Goal: Task Accomplishment & Management: Manage account settings

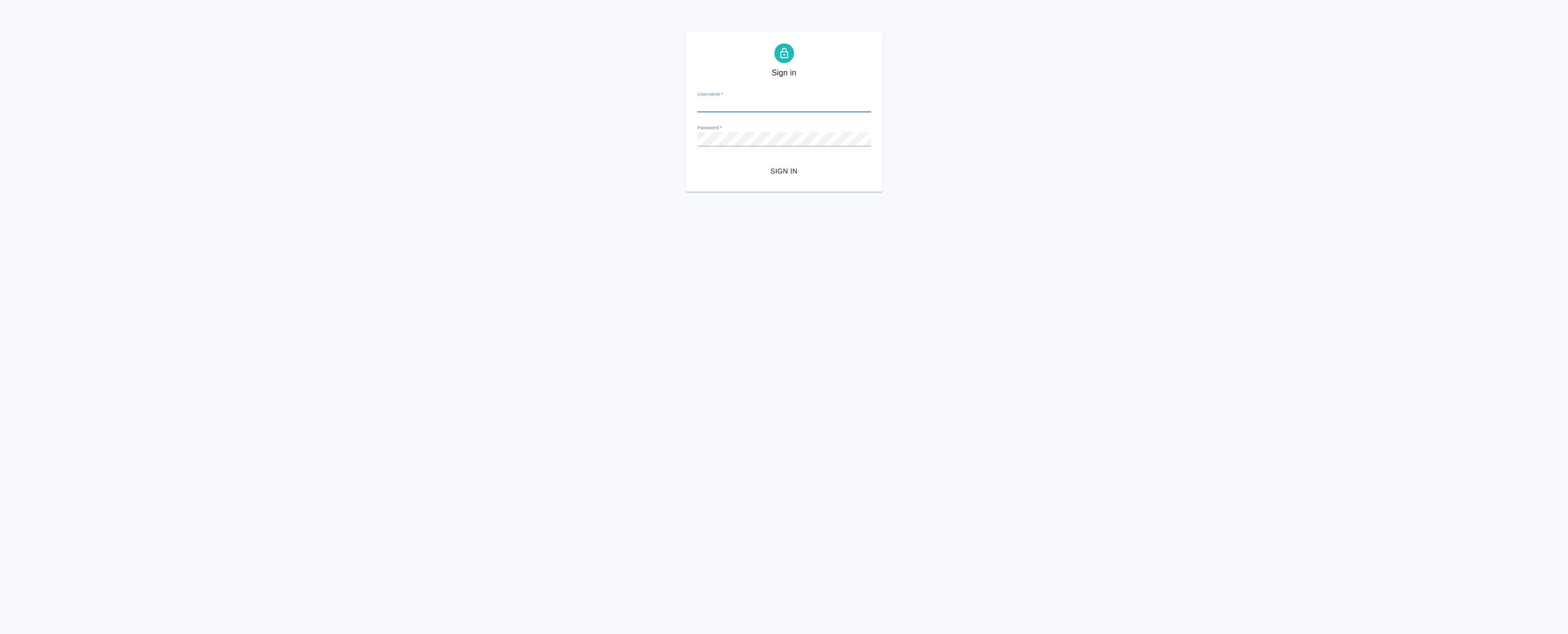
type input "a.badanyan@awatera.com"
click at [786, 174] on span "Sign in" at bounding box center [784, 171] width 158 height 12
click at [612, 136] on div "Sign in Username   * a.badanyan@awatera.com Password   * urlPath   * /Order/68c…" at bounding box center [784, 112] width 1568 height 161
click at [698, 163] on button "Sign in" at bounding box center [784, 171] width 173 height 18
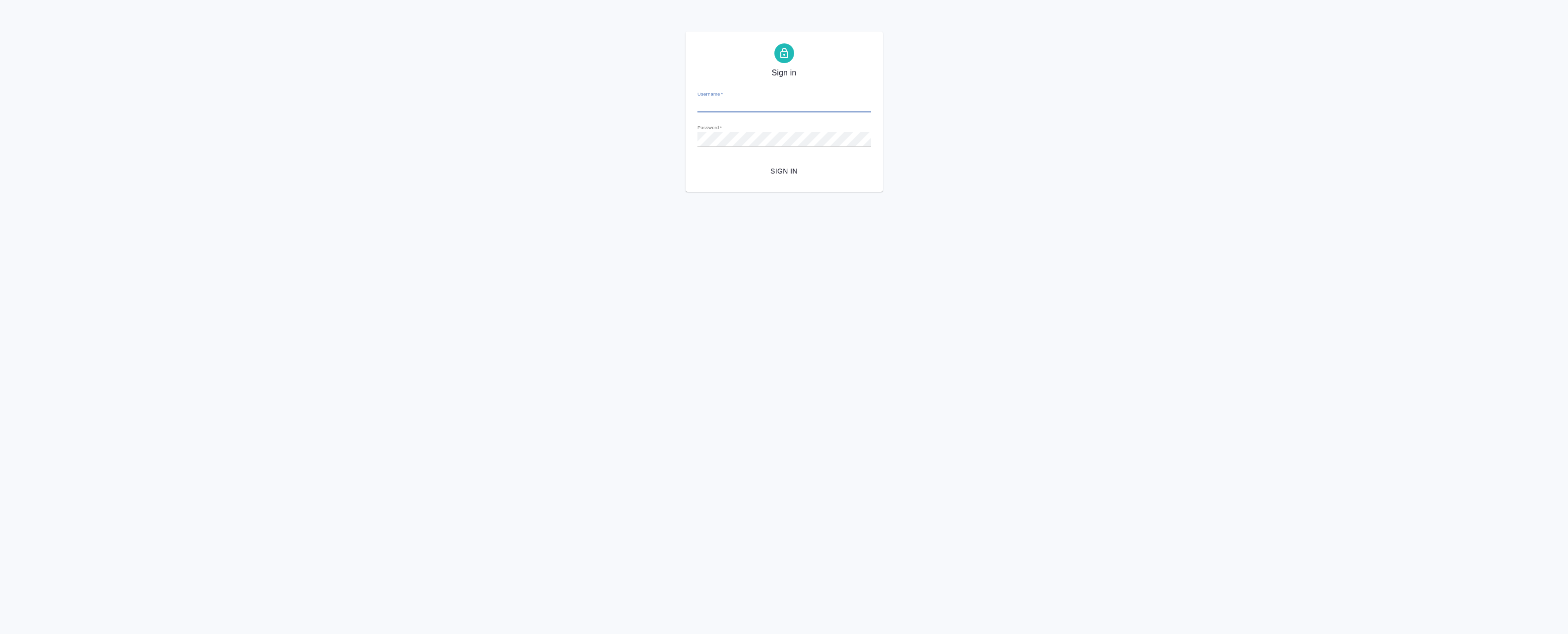
type input "a.badanyan@awatera.com"
click at [647, 140] on div "Sign in Username   * a.badanyan@awatera.com Password   * urlPath   * /Order/68c…" at bounding box center [784, 112] width 1568 height 161
click at [718, 138] on div "Sign in Username   * a.badanyan@awatera.com Password   * urlPath   * /Order/68c…" at bounding box center [784, 112] width 1568 height 161
click at [623, 138] on div "Sign in Username   * a.badanyan@awatera.com Password   * urlPath   * /Order/68c…" at bounding box center [784, 112] width 1568 height 161
click at [698, 163] on button "Sign in" at bounding box center [784, 171] width 173 height 18
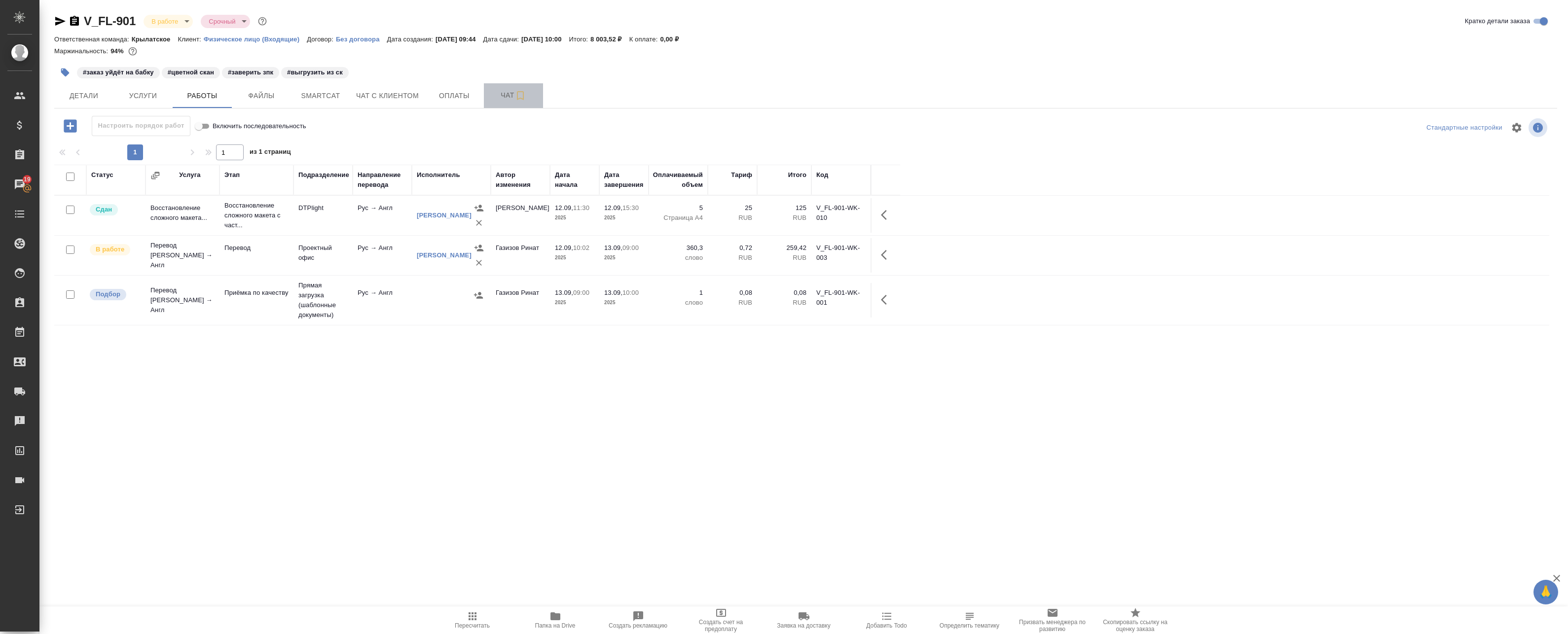
click at [497, 100] on span "Чат" at bounding box center [513, 96] width 47 height 12
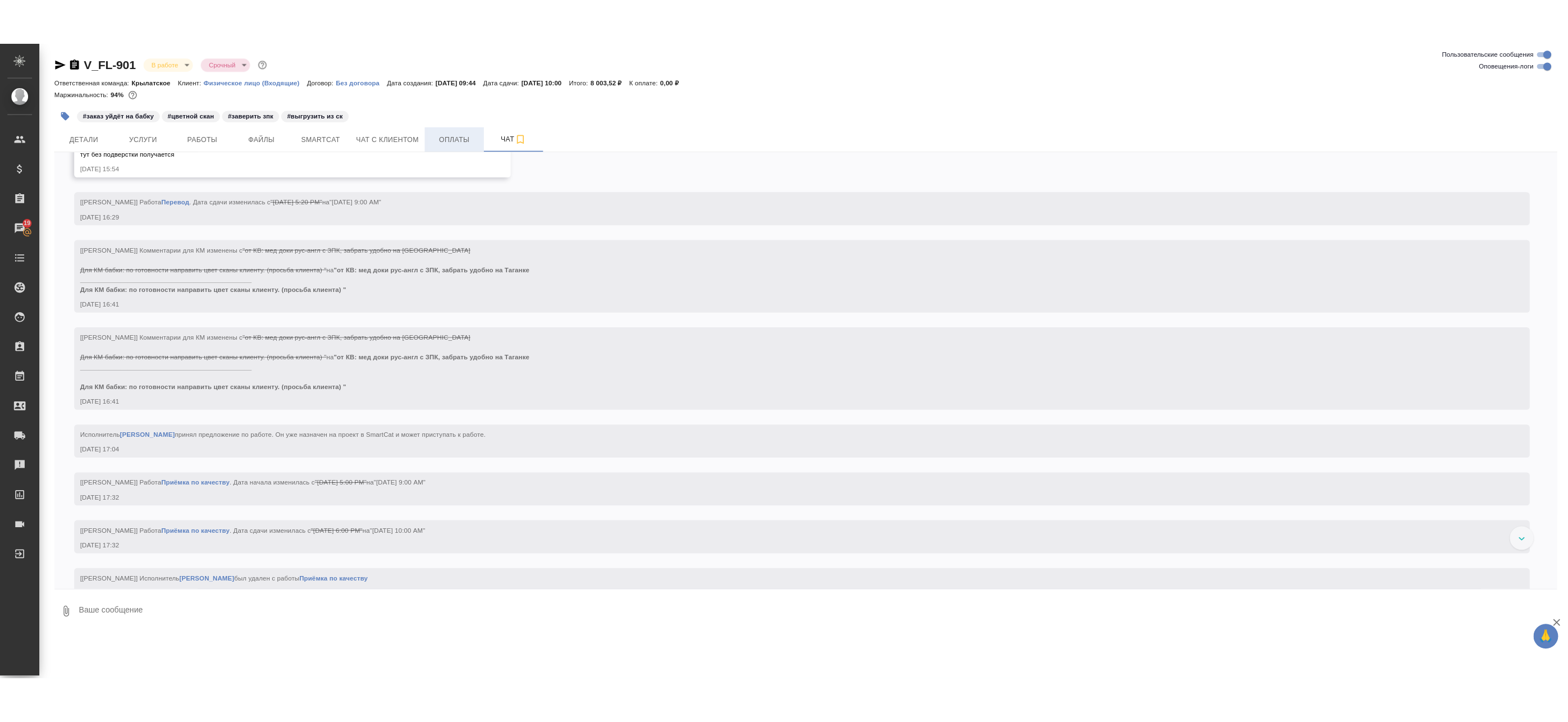
scroll to position [2940, 0]
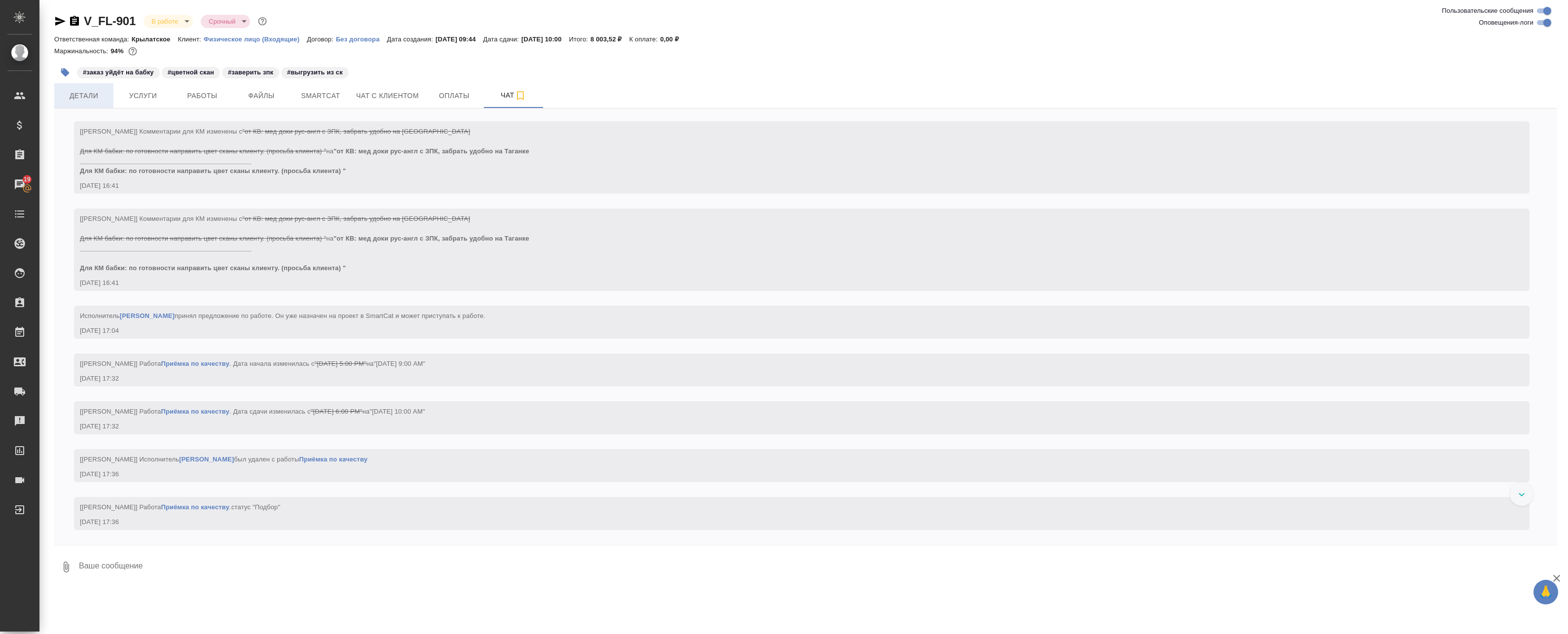
click at [97, 96] on span "Детали" at bounding box center [84, 96] width 47 height 12
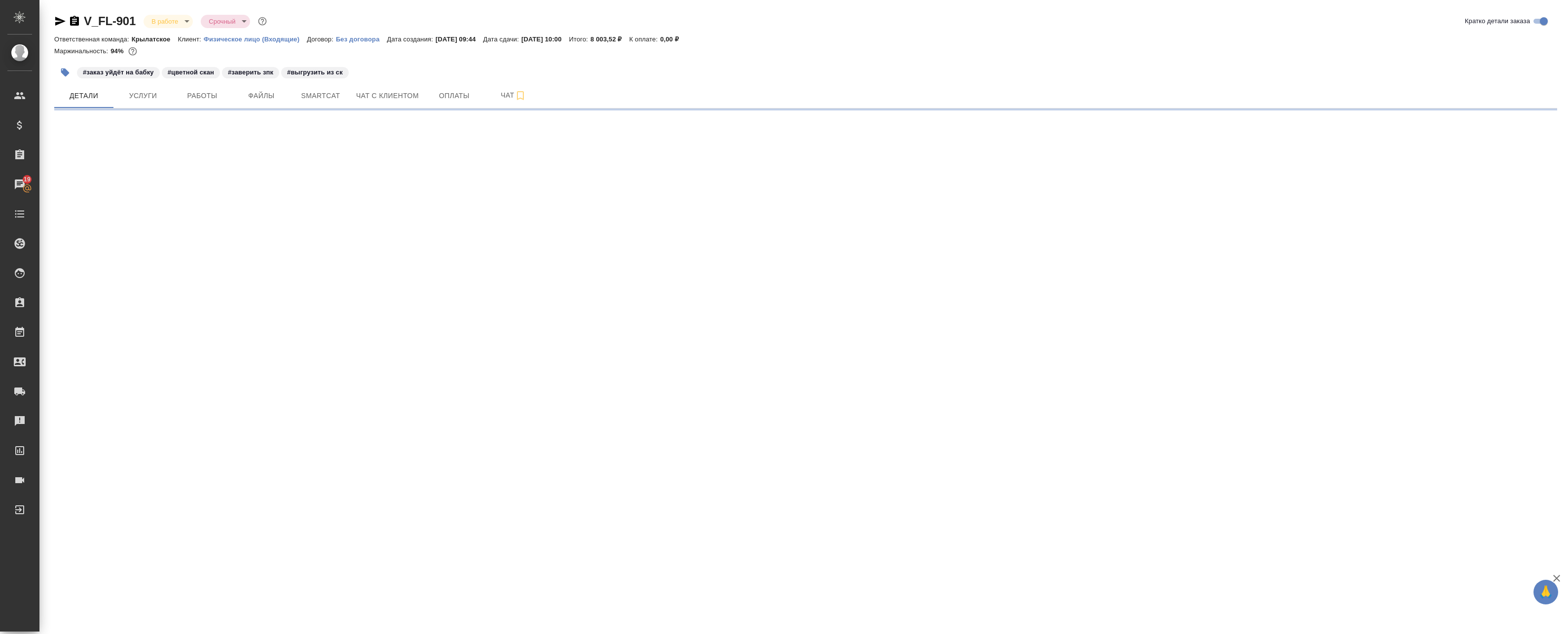
select select "RU"
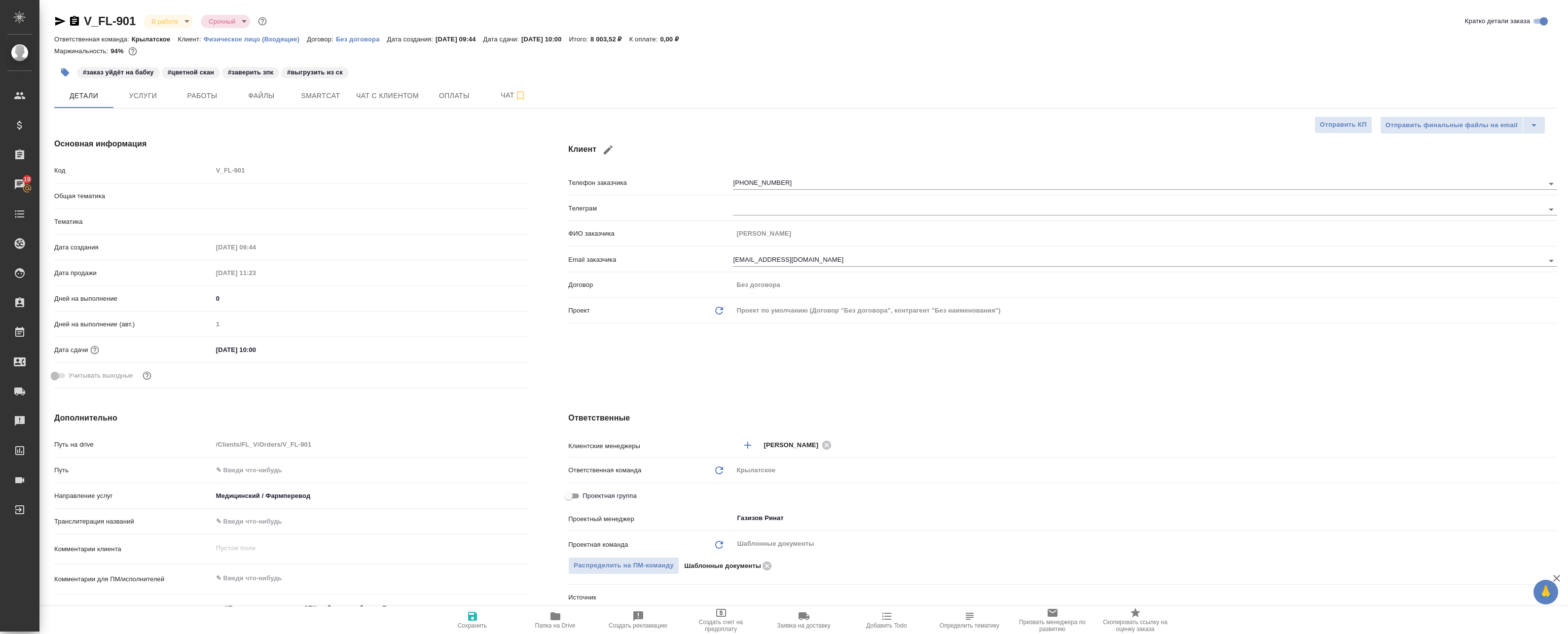
type textarea "x"
click at [207, 98] on span "Работы" at bounding box center [203, 96] width 47 height 12
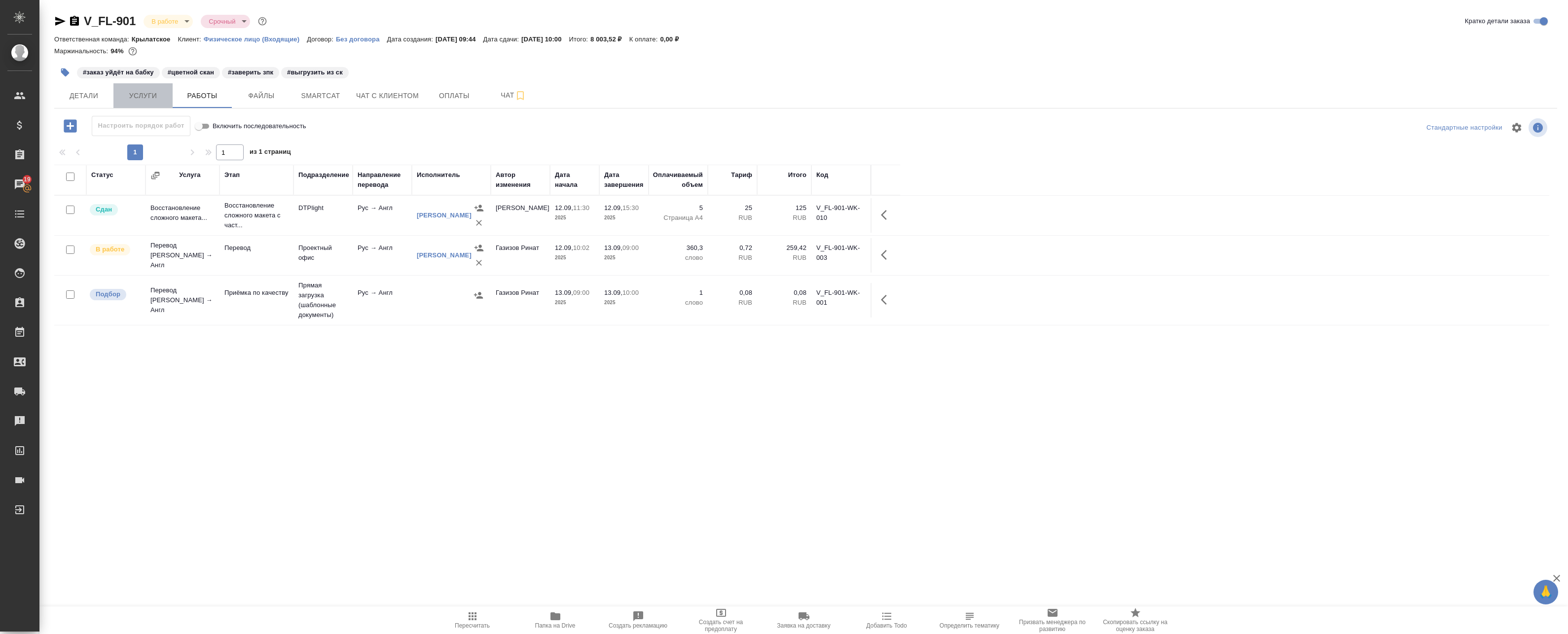
click at [148, 97] on span "Услуги" at bounding box center [143, 96] width 47 height 12
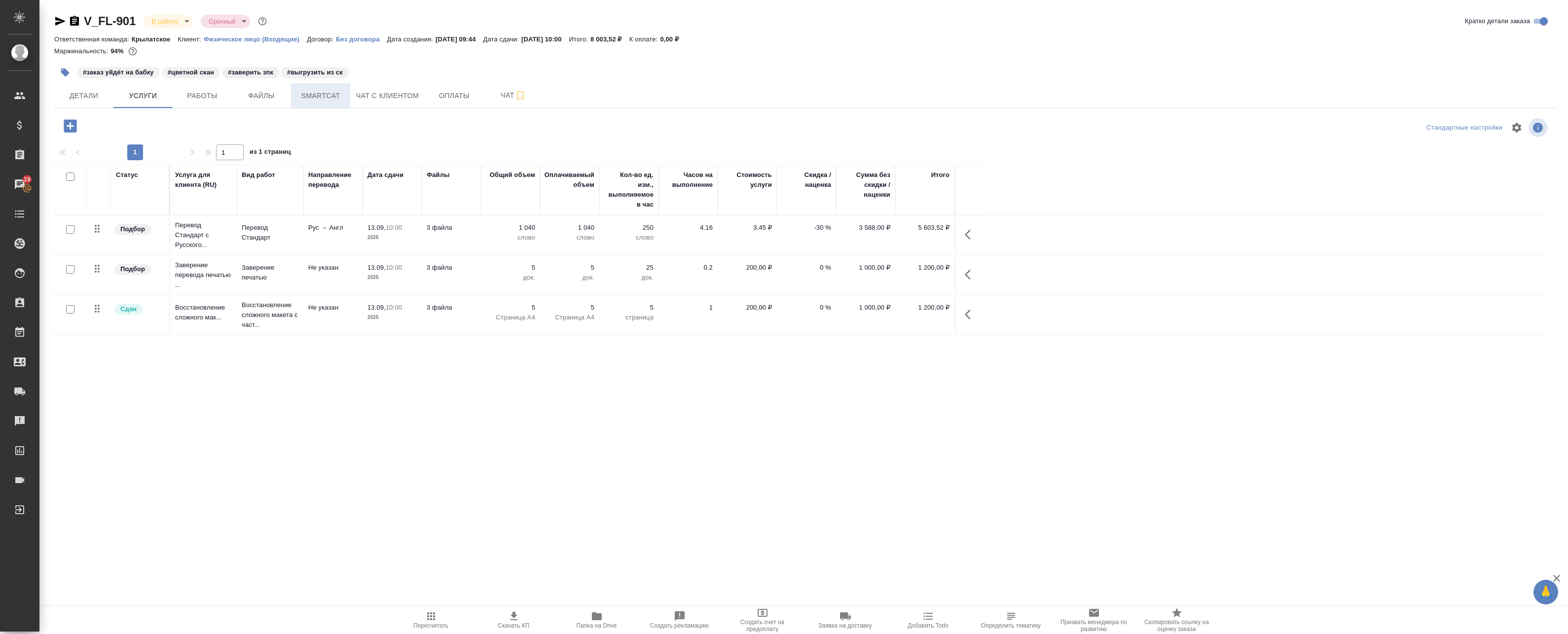
click at [320, 96] on span "Smartcat" at bounding box center [320, 96] width 47 height 12
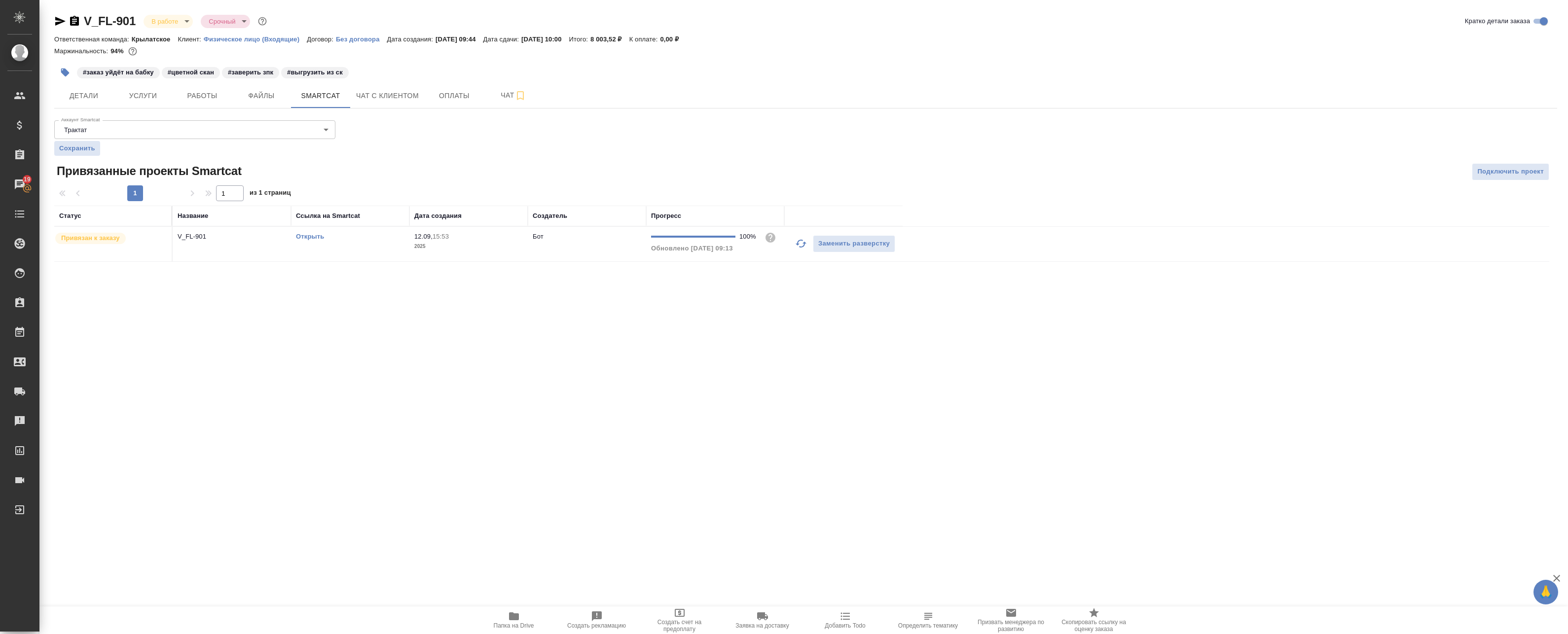
click at [311, 234] on link "Открыть" at bounding box center [310, 236] width 28 height 7
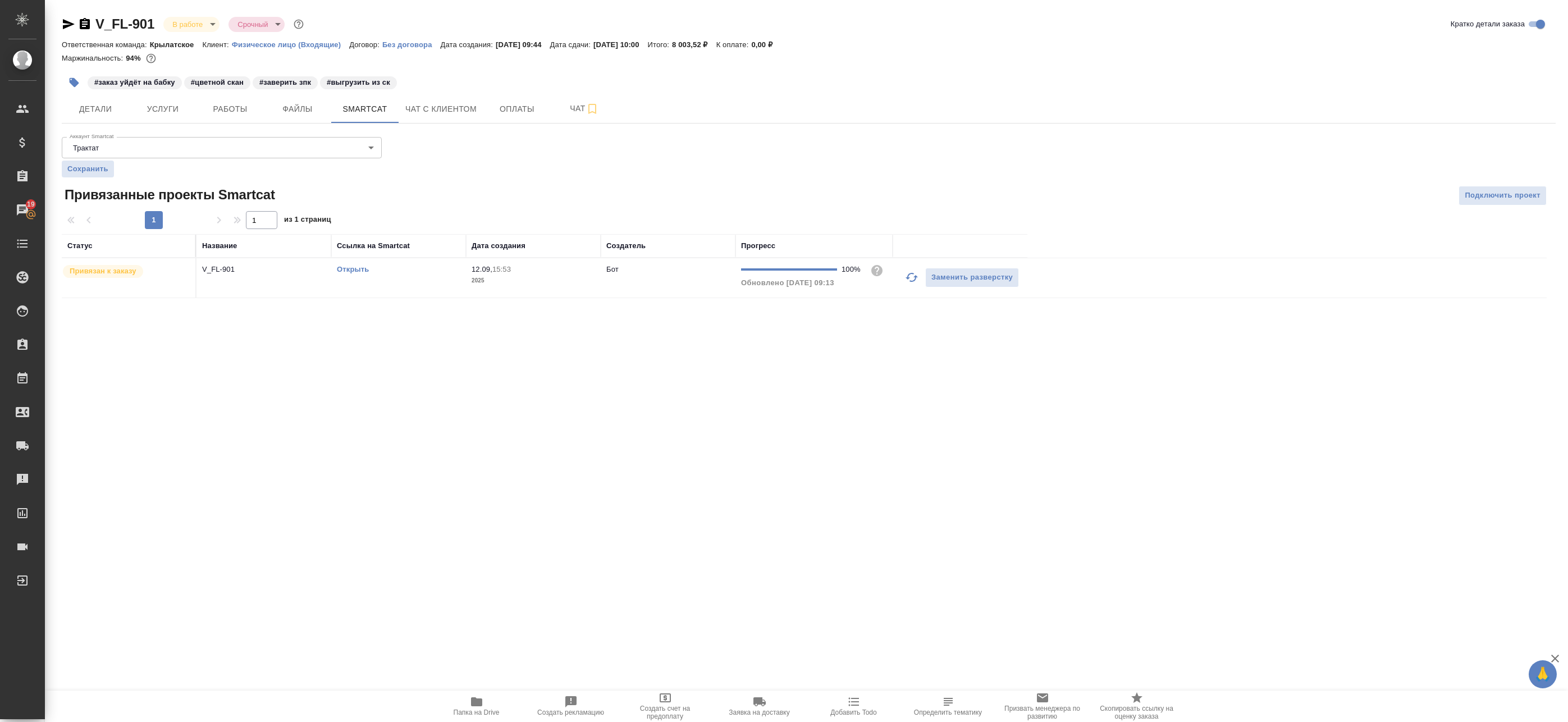
click at [500, 707] on span "Папка на Drive" at bounding box center [476, 706] width 81 height 22
click at [202, 31] on body "🙏 .cls-1 fill:#fff; AWATERA Badanyan Artak Клиенты Спецификации Заказы 19 Чаты …" at bounding box center [784, 361] width 1568 height 722
click at [194, 134] on button "Сдан без статистики" at bounding box center [210, 137] width 76 height 12
click at [88, 110] on span "Детали" at bounding box center [96, 110] width 54 height 14
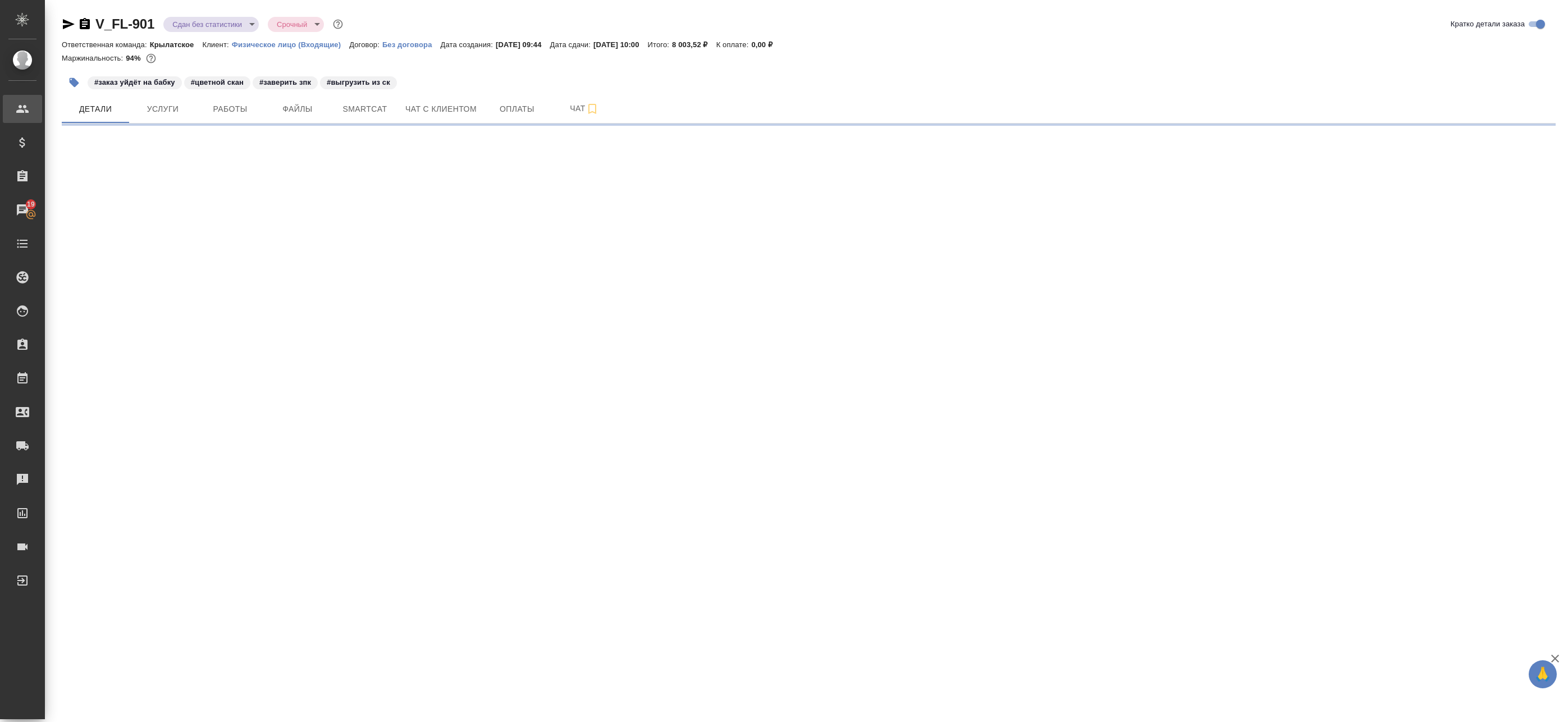
select select "RU"
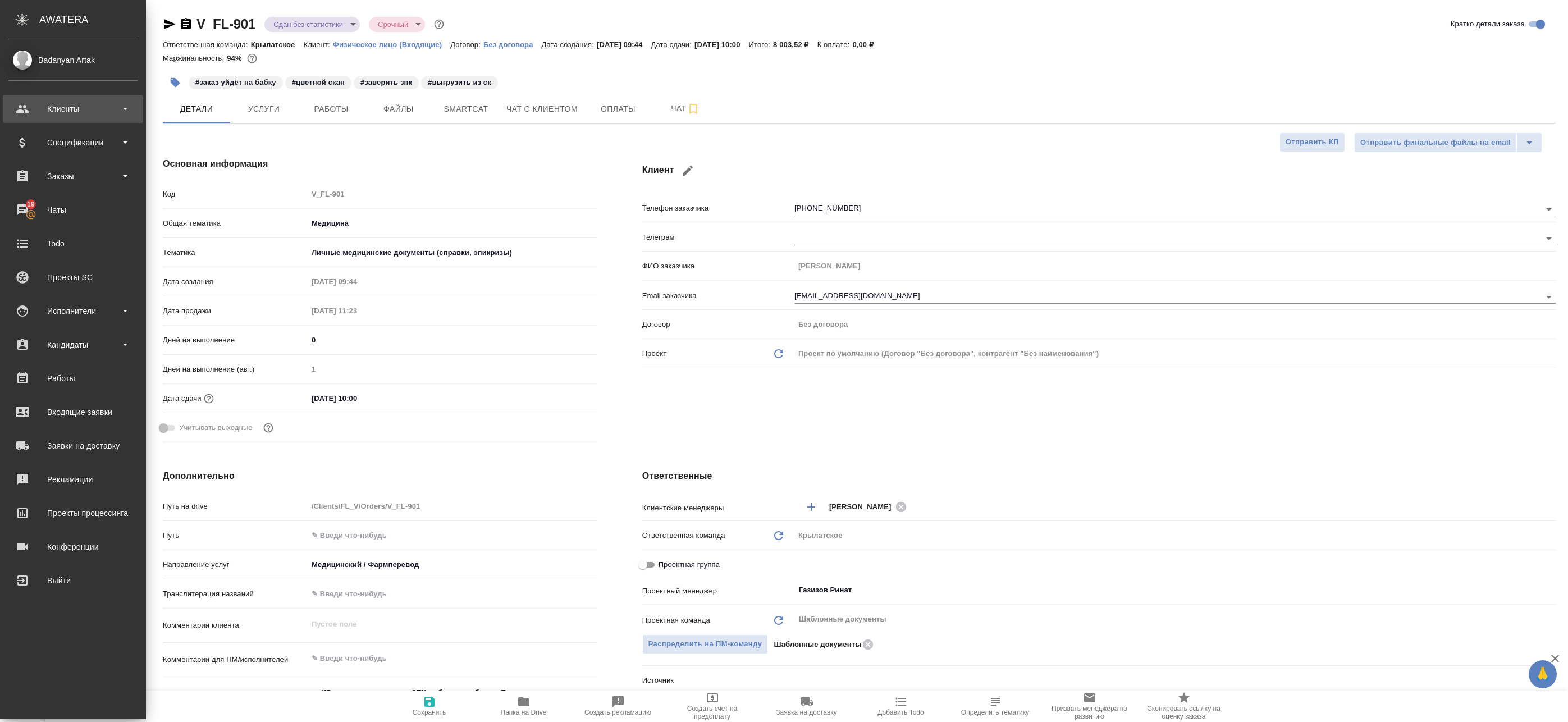
type textarea "x"
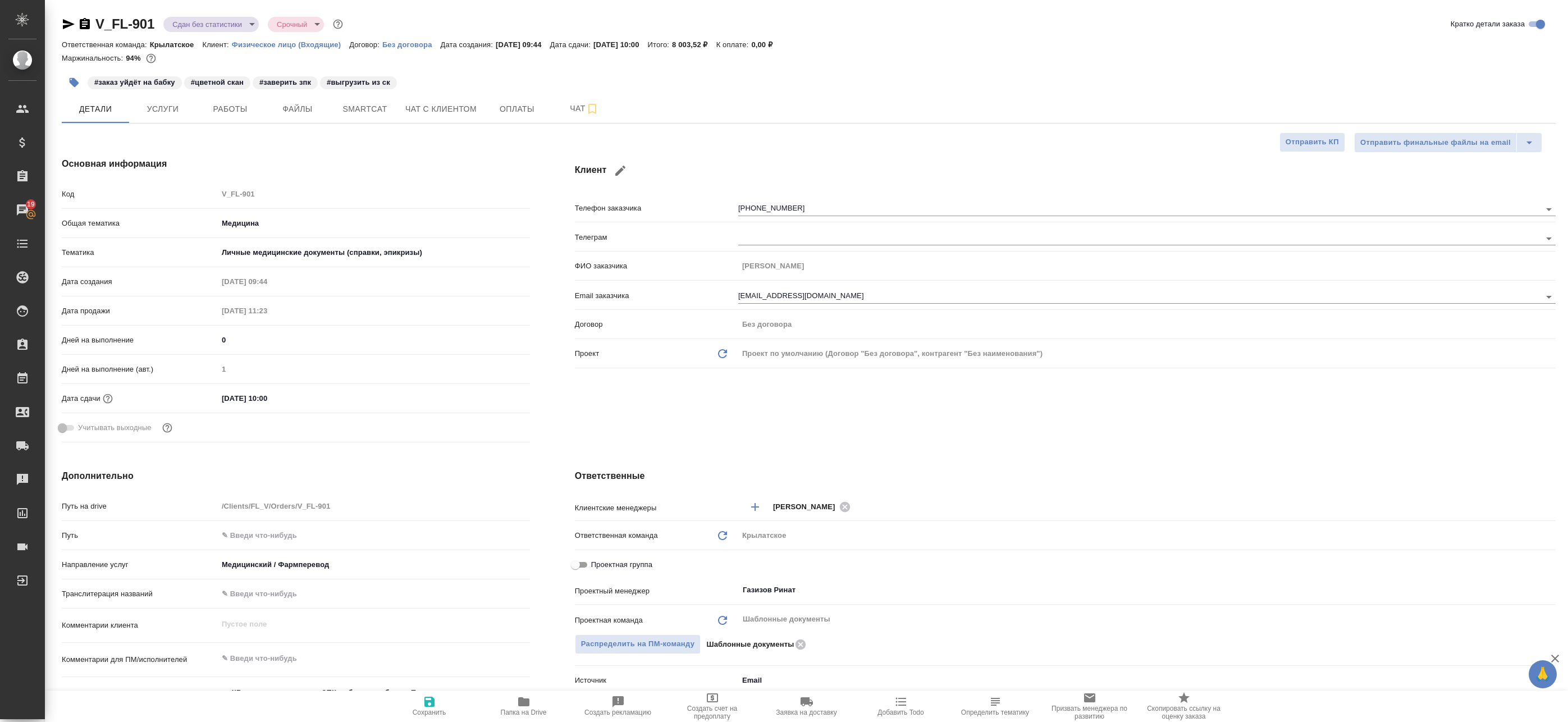
type textarea "x"
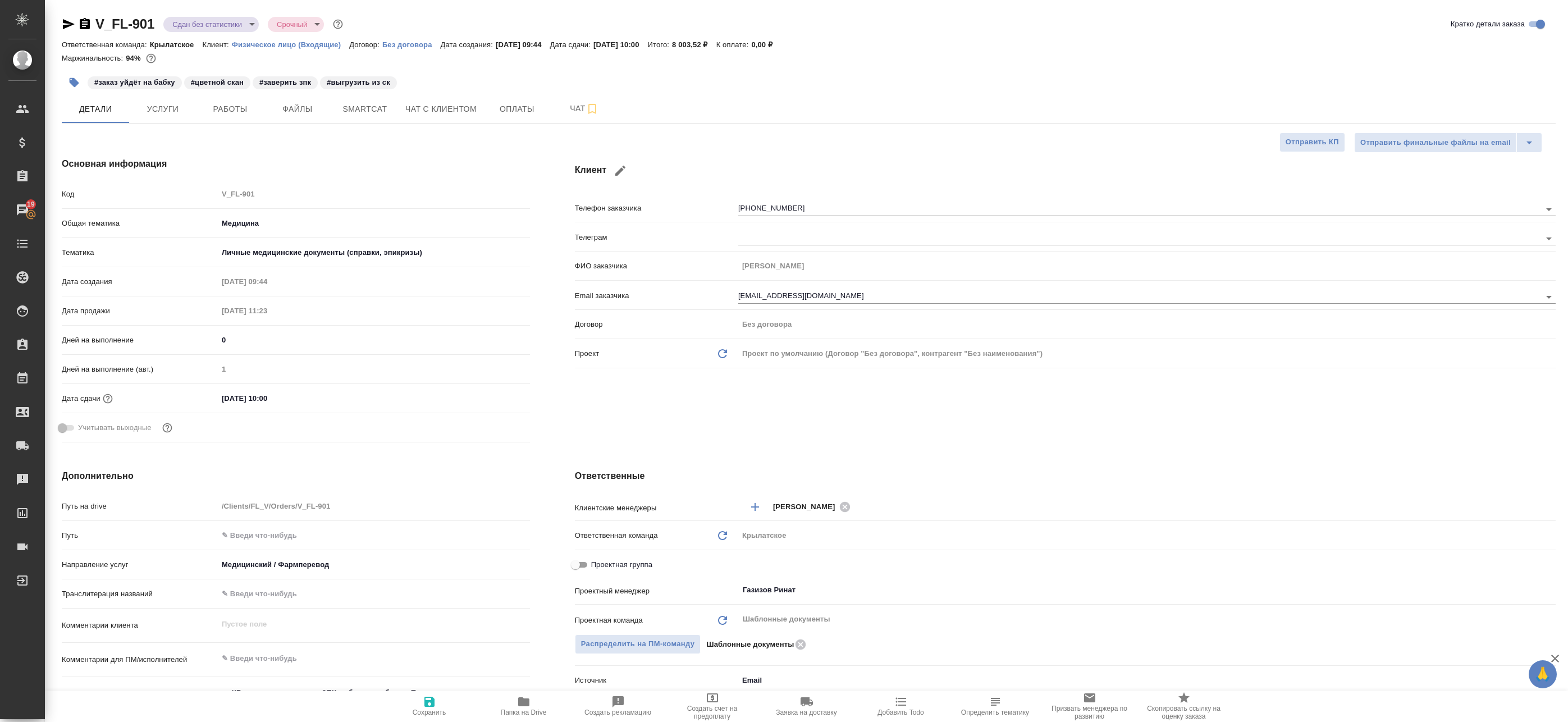
type textarea "x"
click at [74, 28] on icon "button" at bounding box center [68, 24] width 13 height 13
type textarea "x"
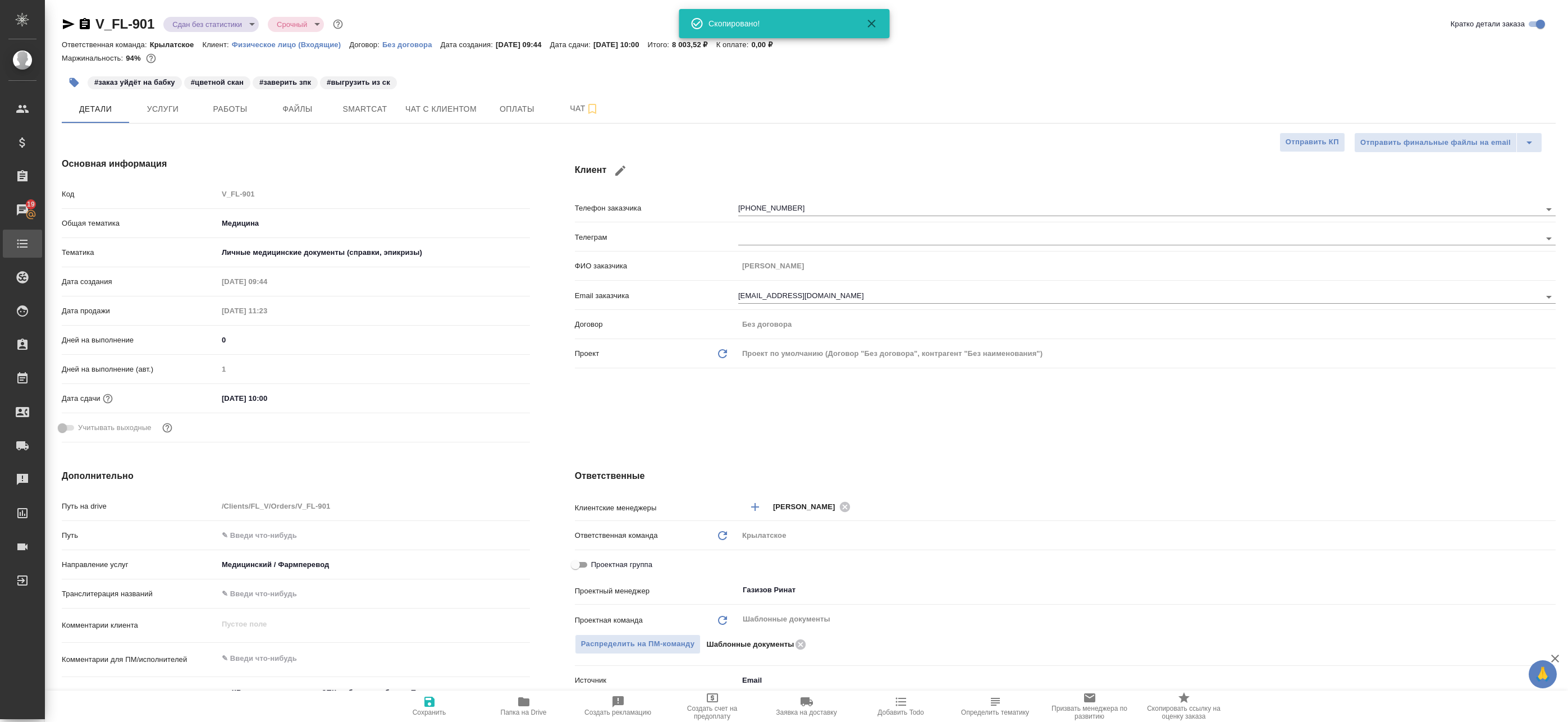
type textarea "x"
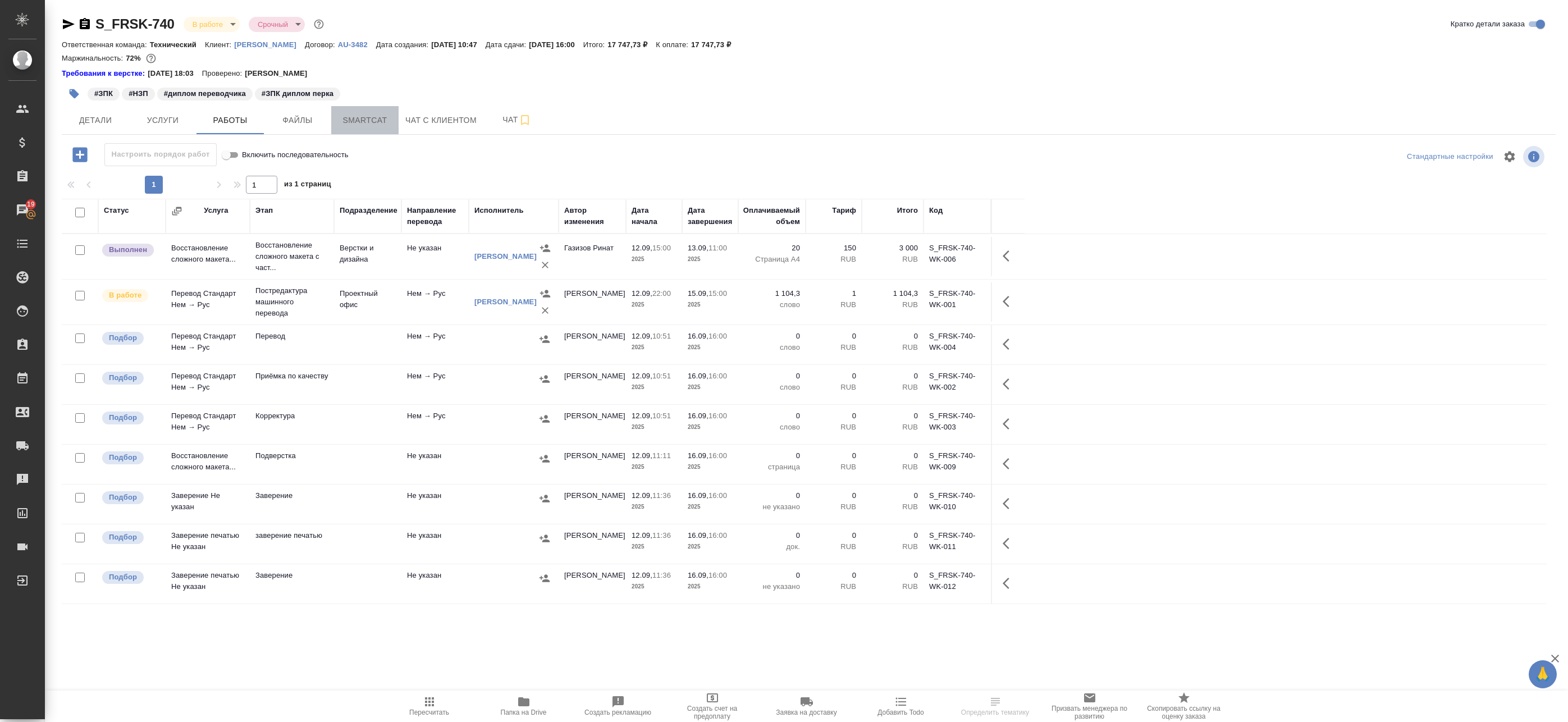
click at [347, 116] on span "Smartcat" at bounding box center [365, 120] width 54 height 14
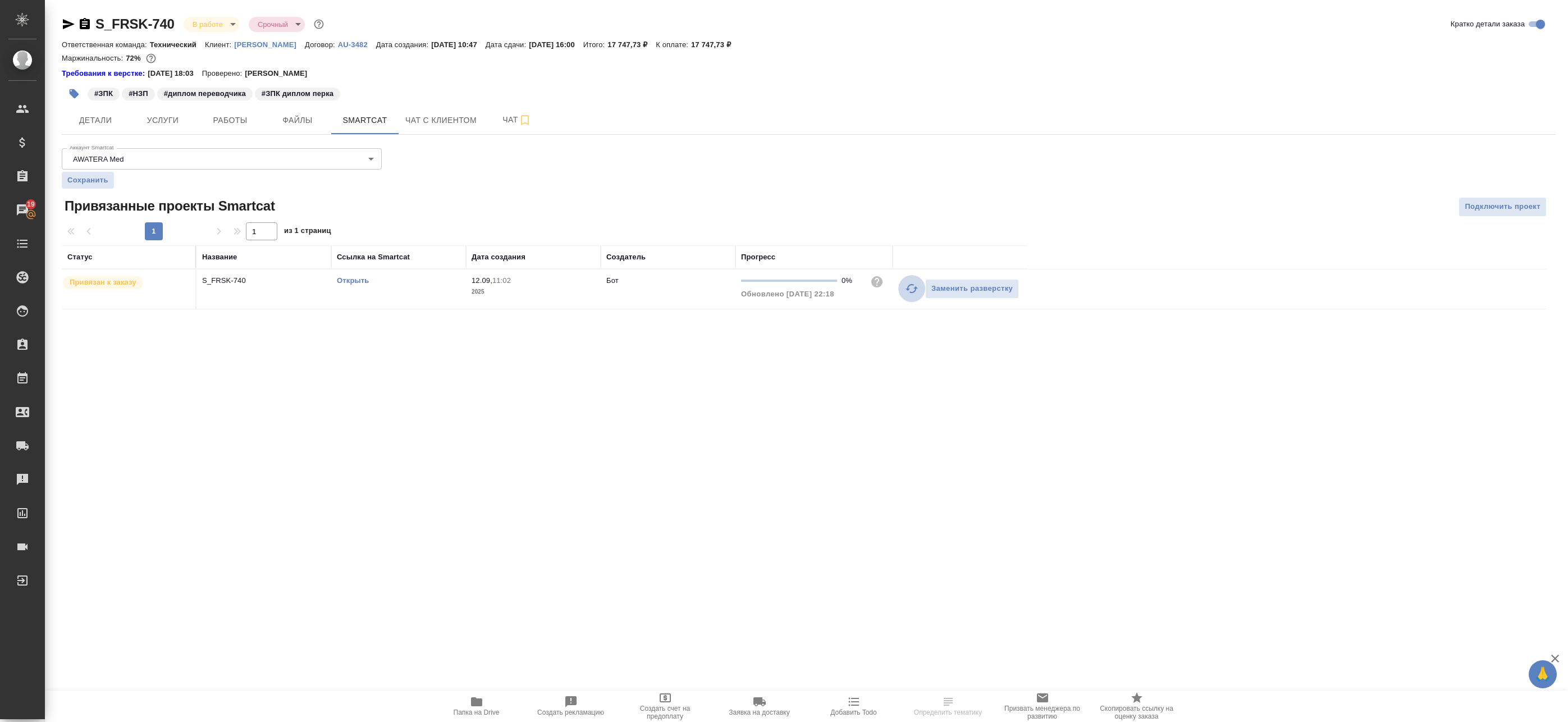
click at [905, 287] on icon "button" at bounding box center [911, 288] width 13 height 13
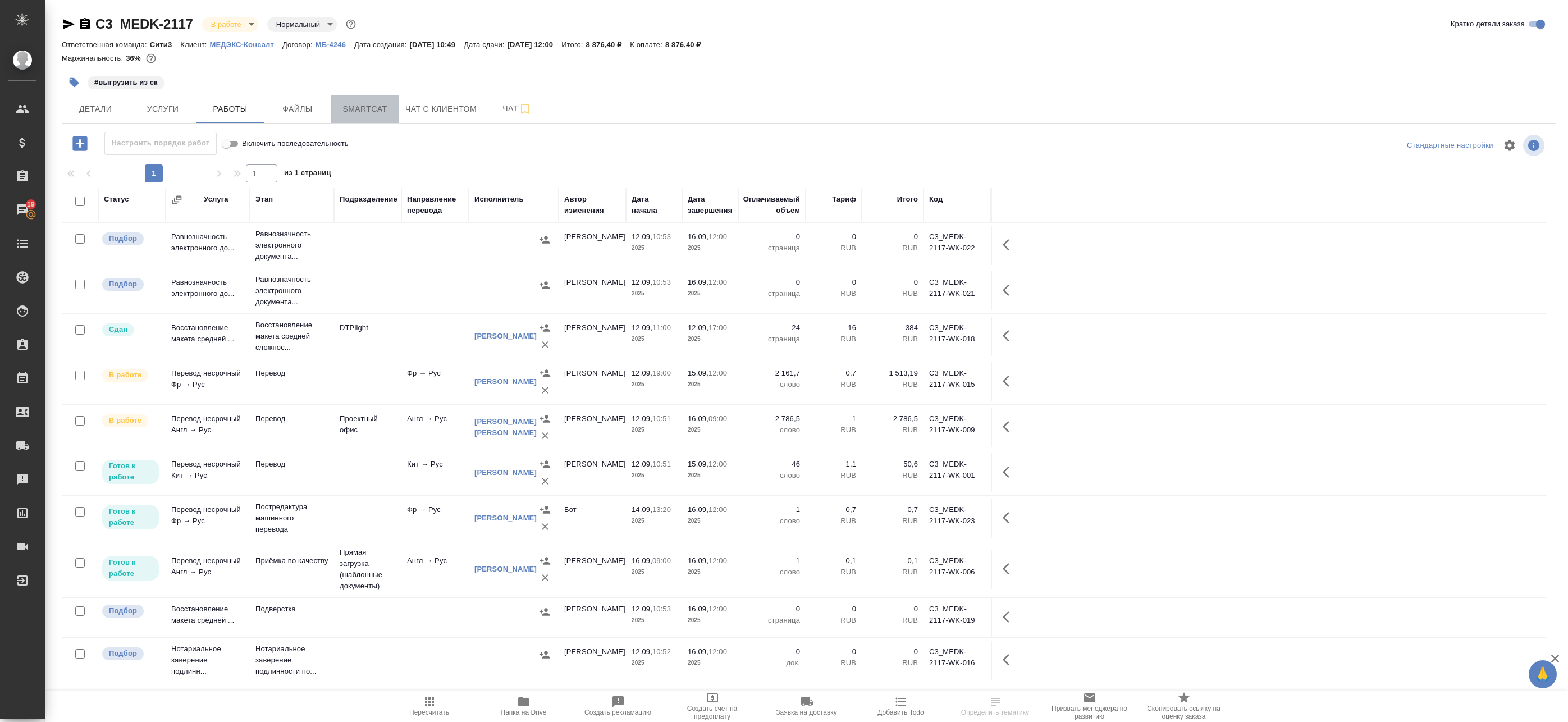
click at [358, 103] on span "Smartcat" at bounding box center [365, 110] width 54 height 14
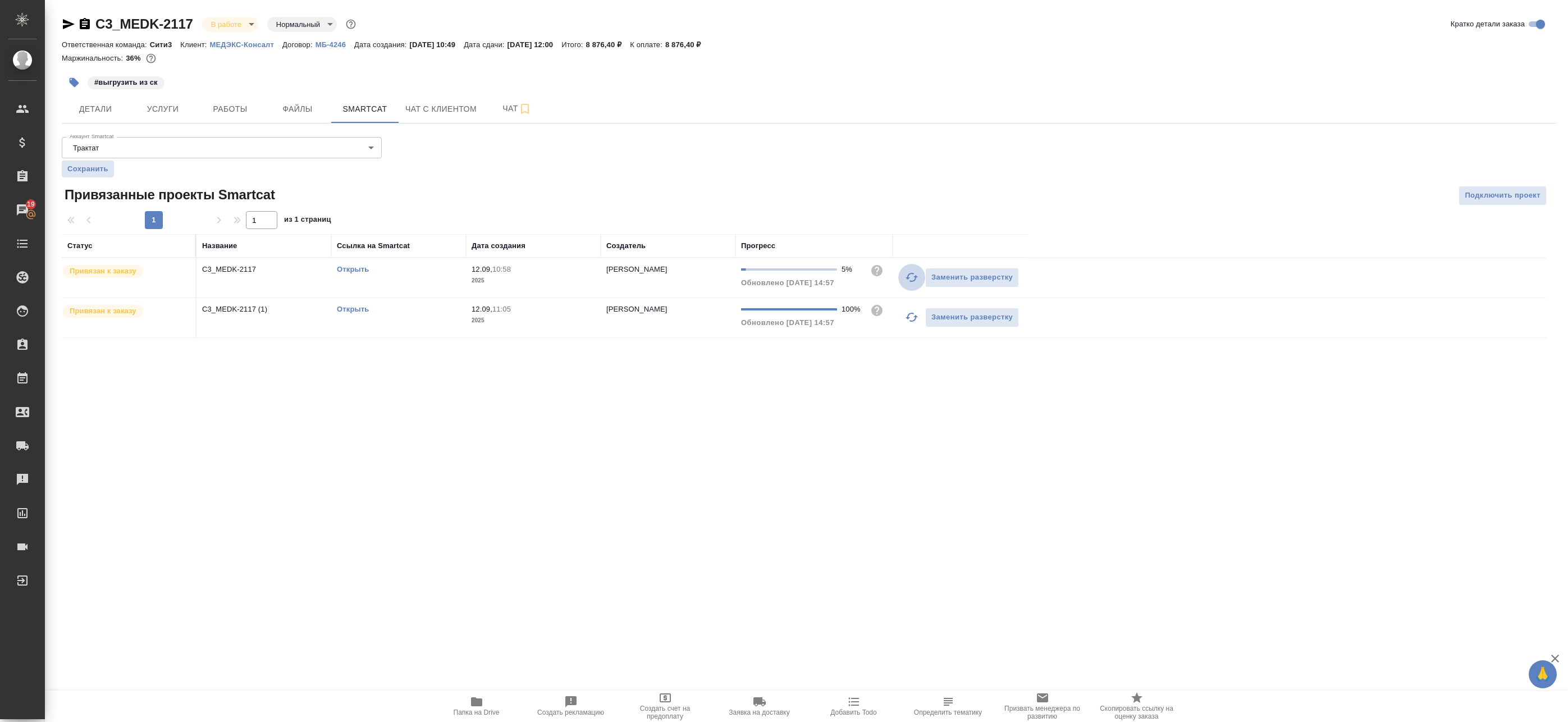
click at [905, 278] on icon "button" at bounding box center [911, 277] width 13 height 13
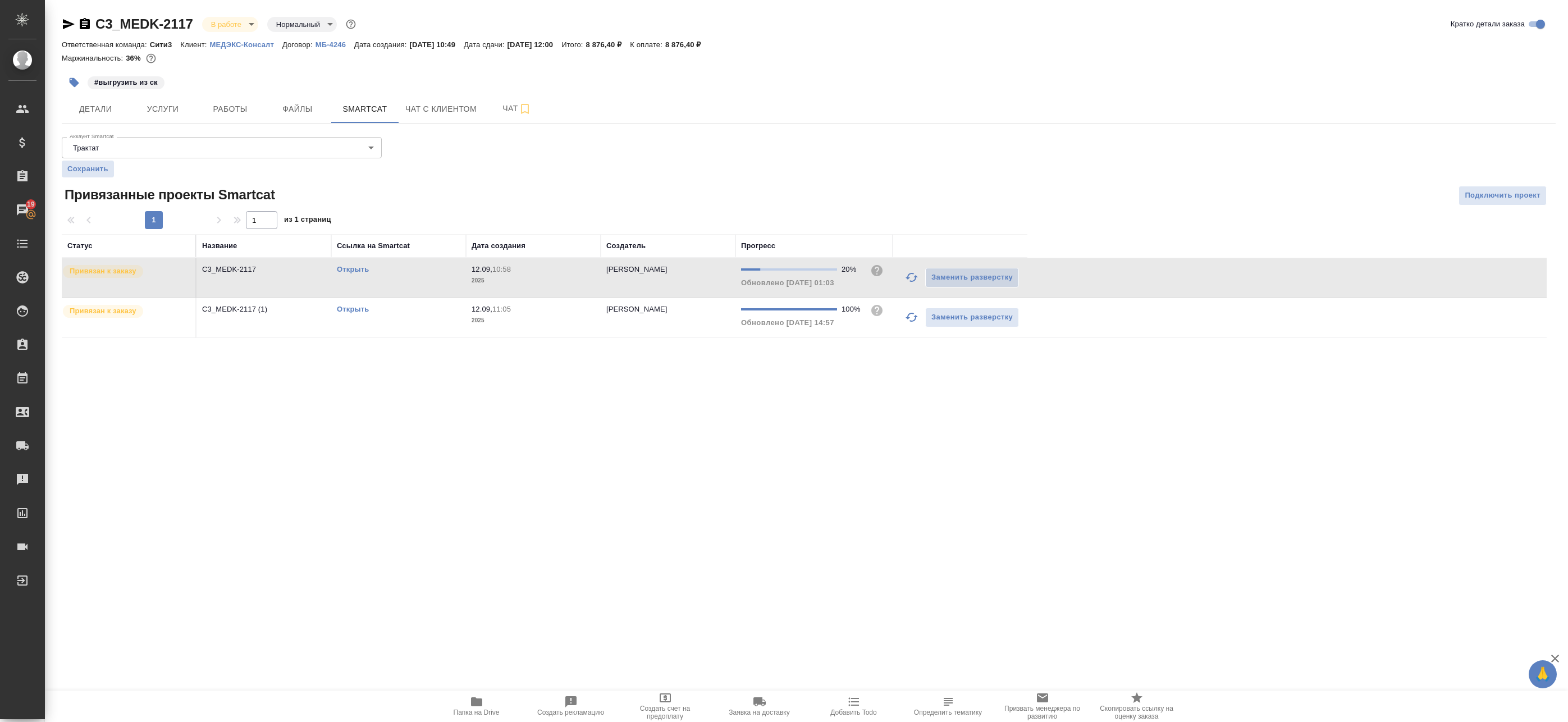
click at [358, 268] on link "Открыть" at bounding box center [353, 269] width 32 height 8
click at [103, 113] on span "Детали" at bounding box center [96, 110] width 54 height 14
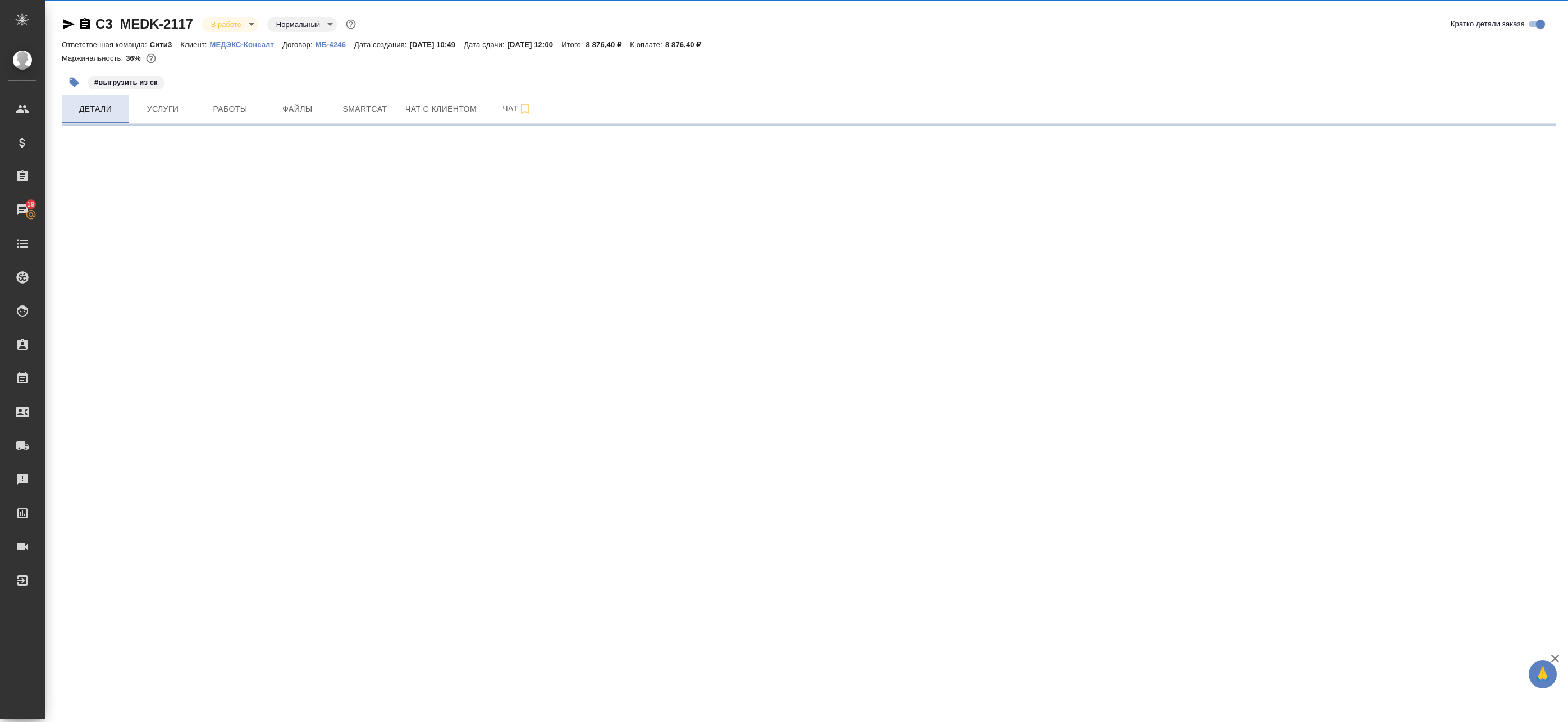
select select "RU"
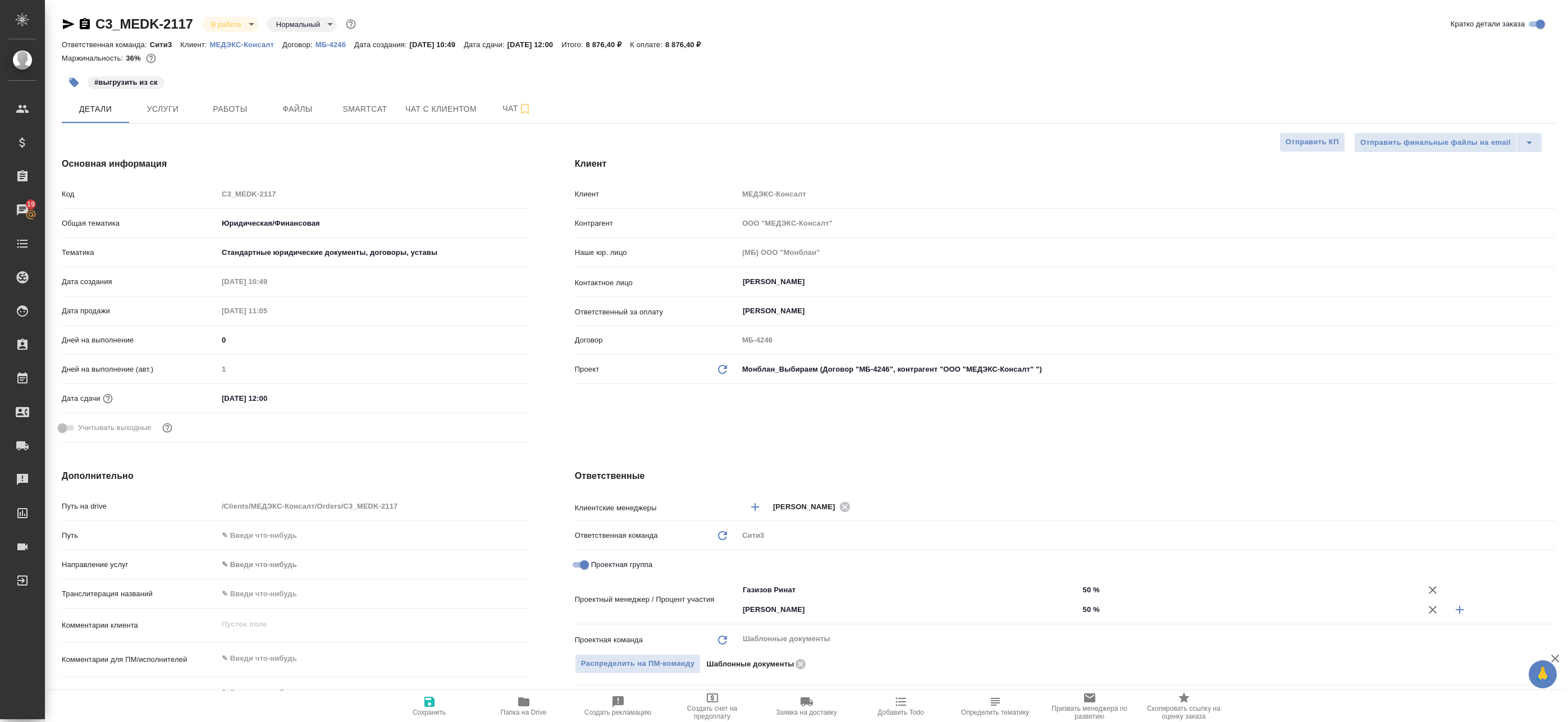
type textarea "x"
click at [224, 120] on button "Работы" at bounding box center [230, 109] width 67 height 28
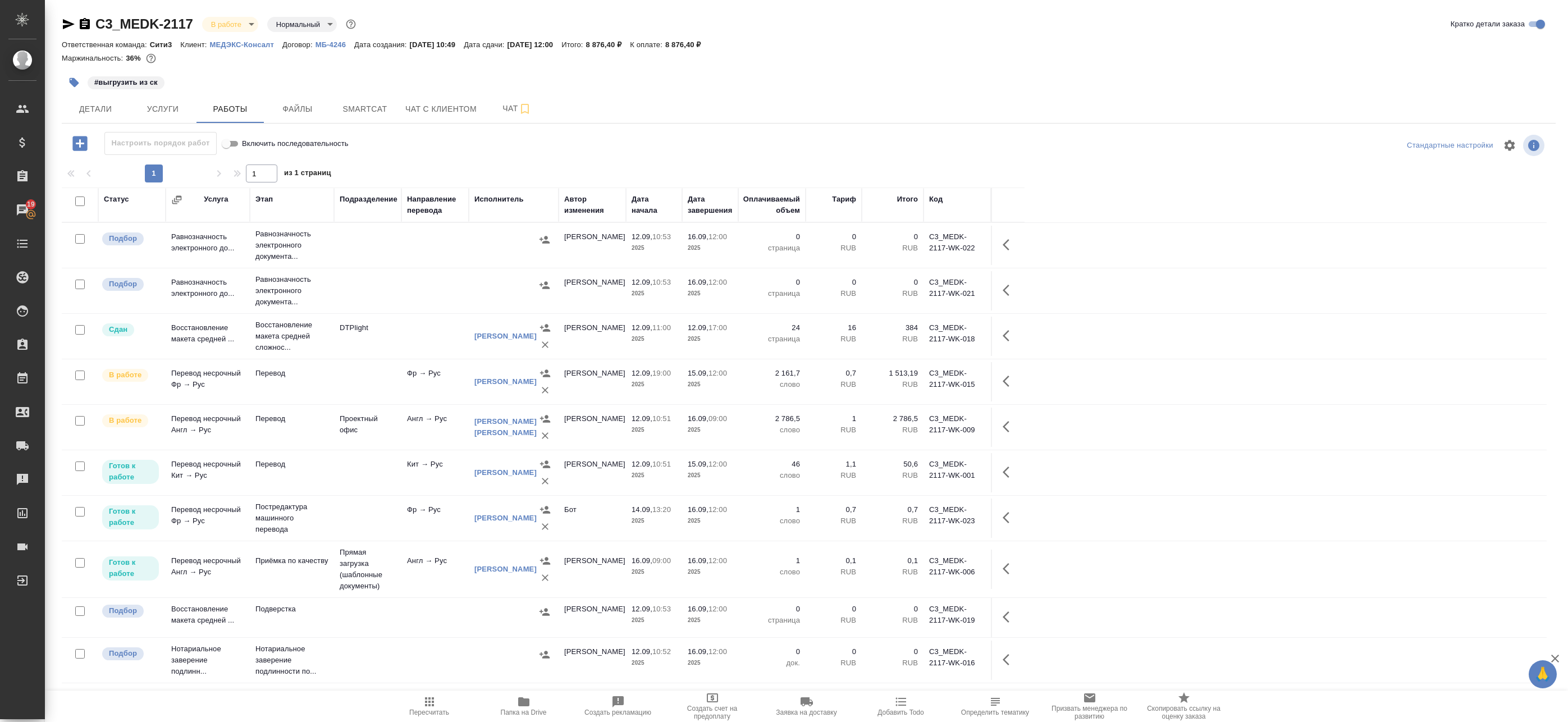
click at [81, 513] on input "checkbox" at bounding box center [80, 511] width 9 height 9
checkbox input "true"
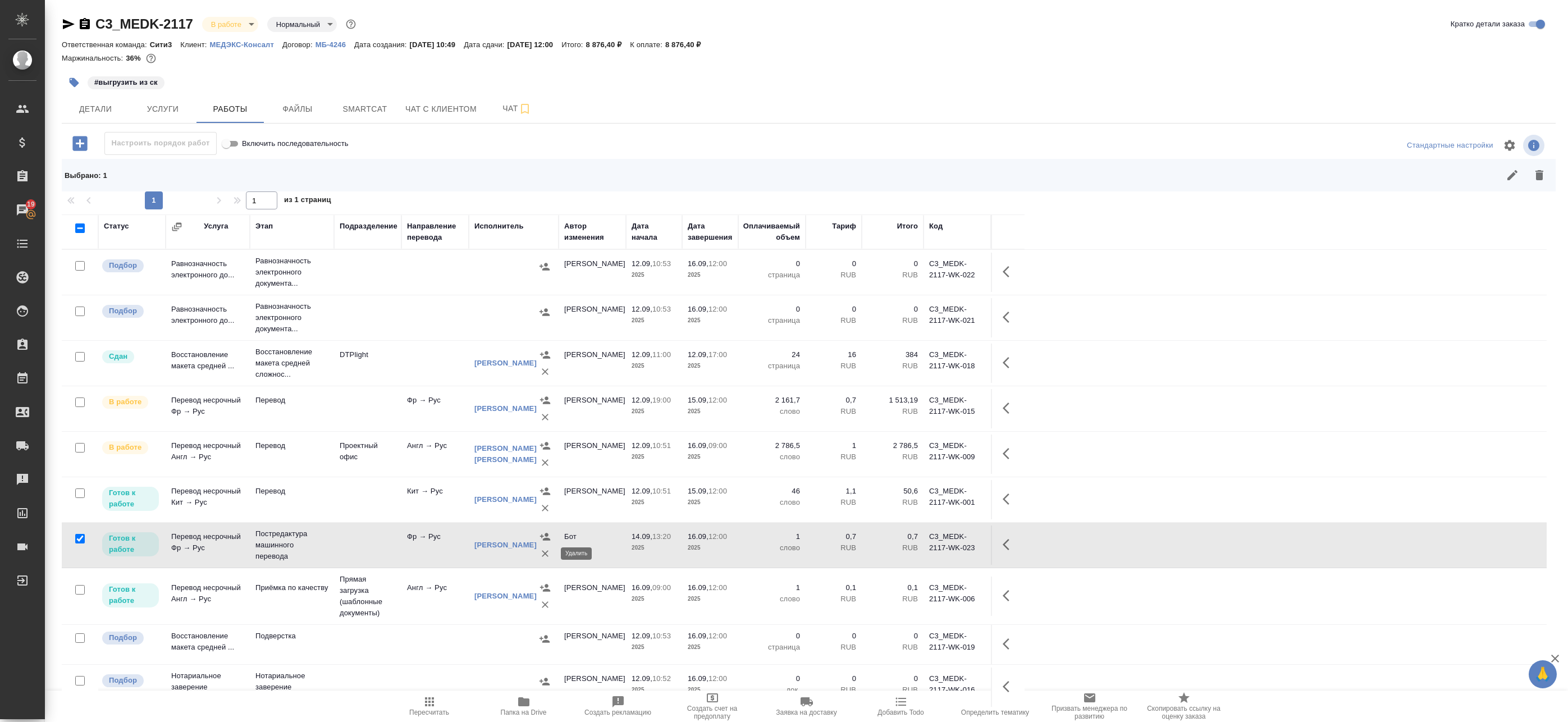
click at [544, 555] on icon "button" at bounding box center [545, 554] width 12 height 12
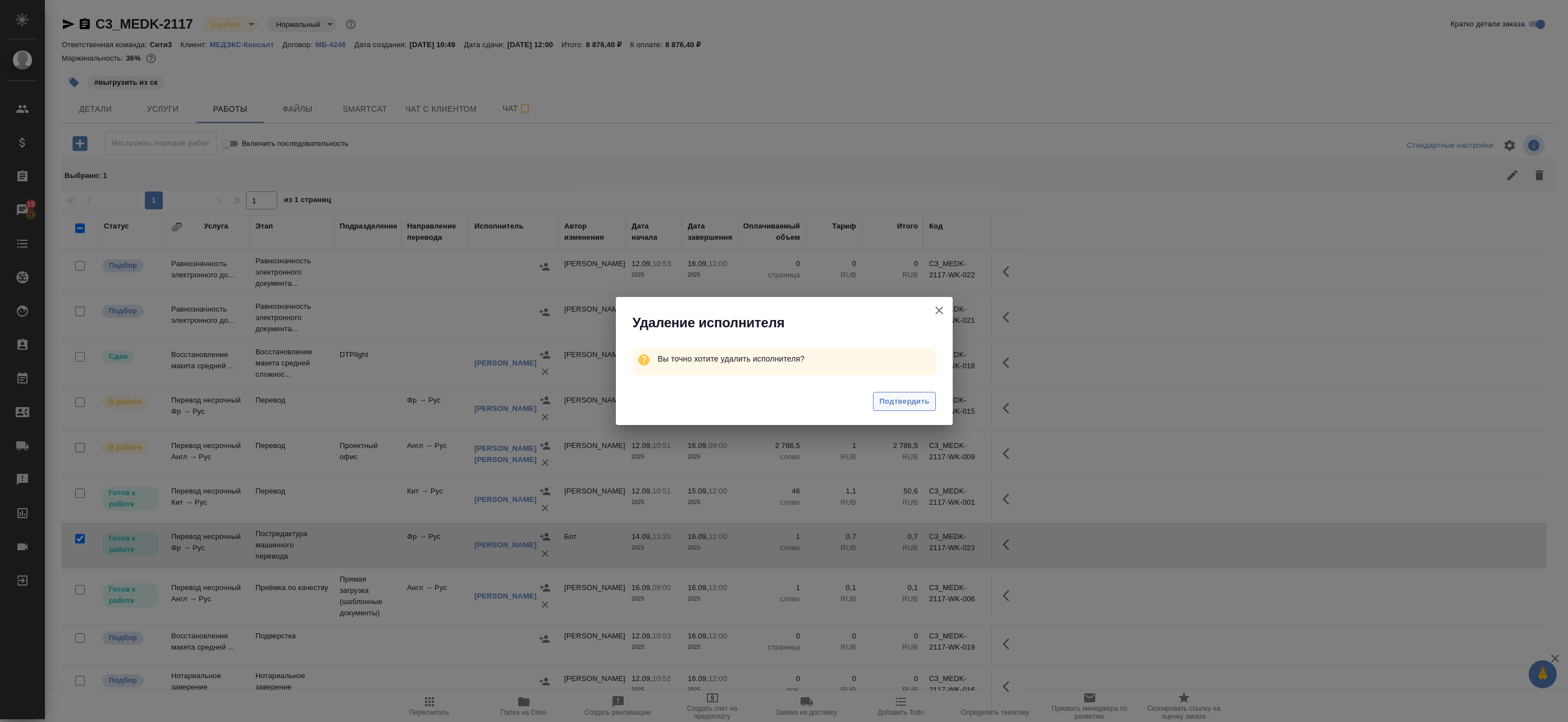
click at [899, 404] on span "Подтвердить" at bounding box center [903, 402] width 50 height 13
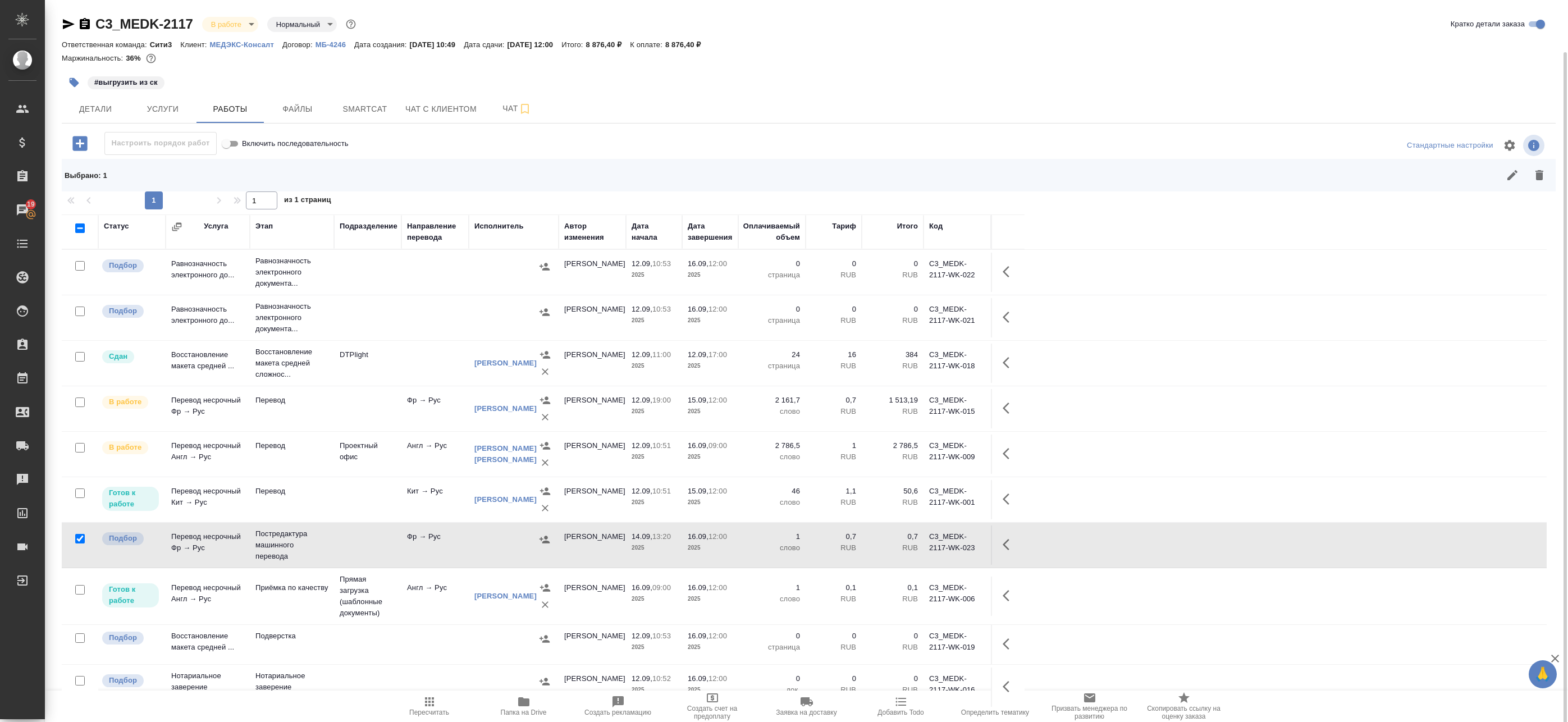
scroll to position [26, 0]
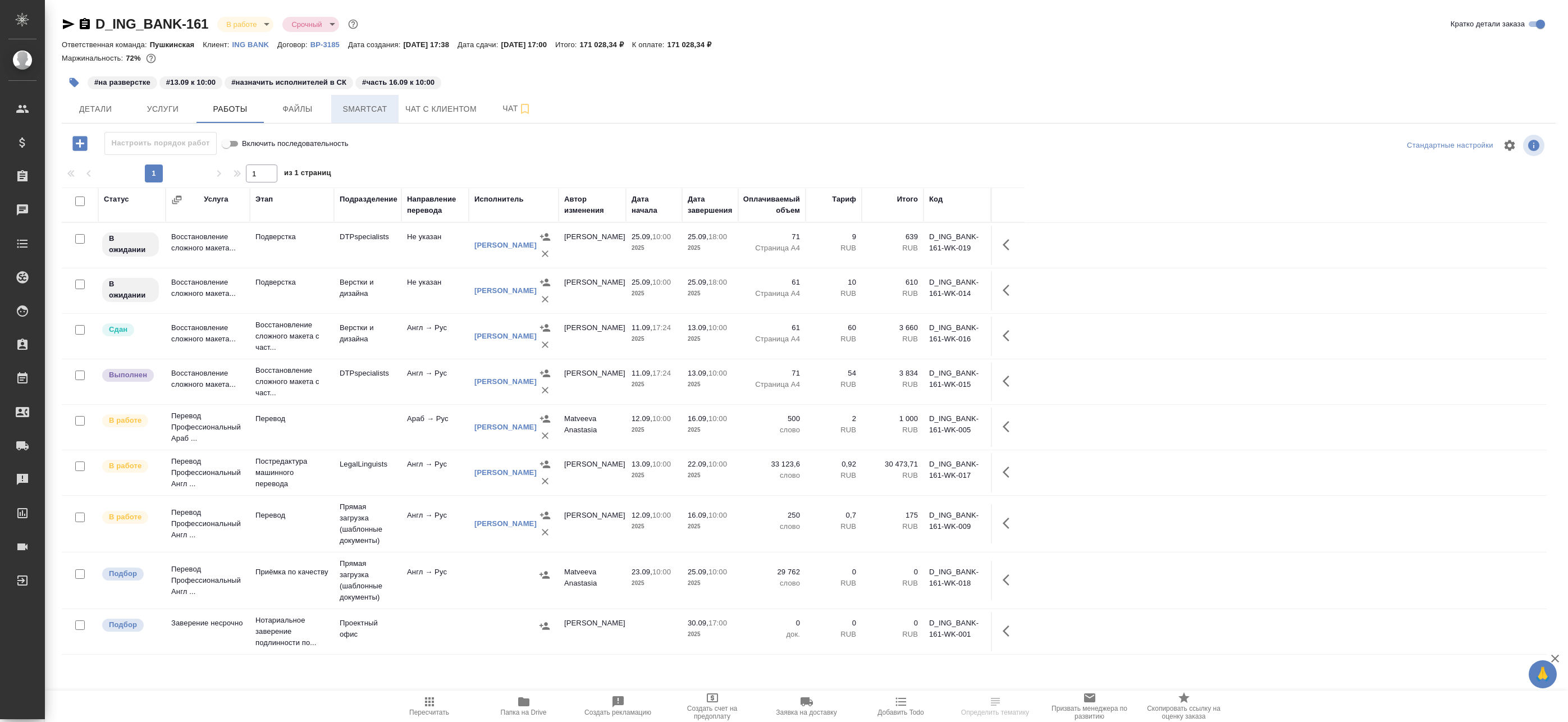
click at [371, 110] on span "Smartcat" at bounding box center [365, 110] width 54 height 14
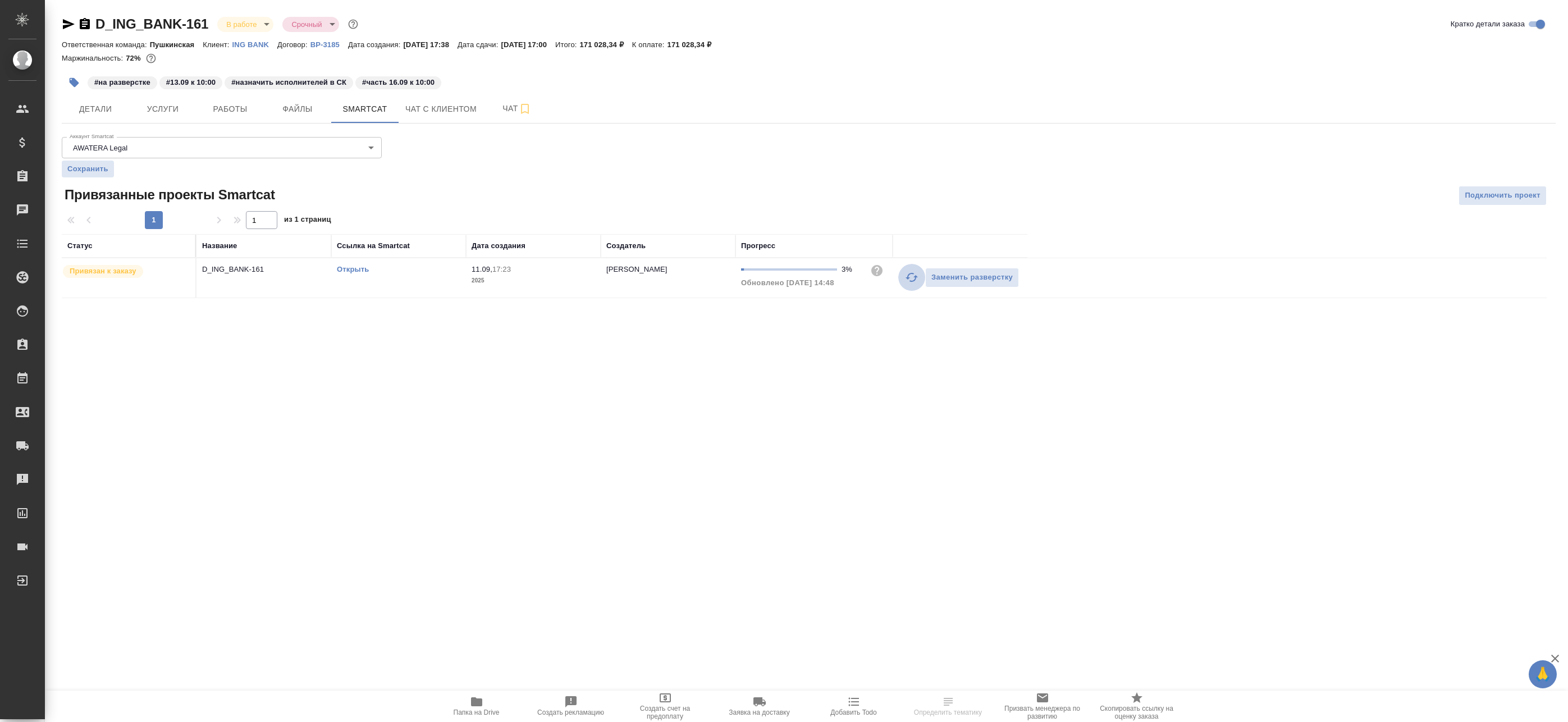
click at [907, 279] on icon "button" at bounding box center [911, 277] width 13 height 13
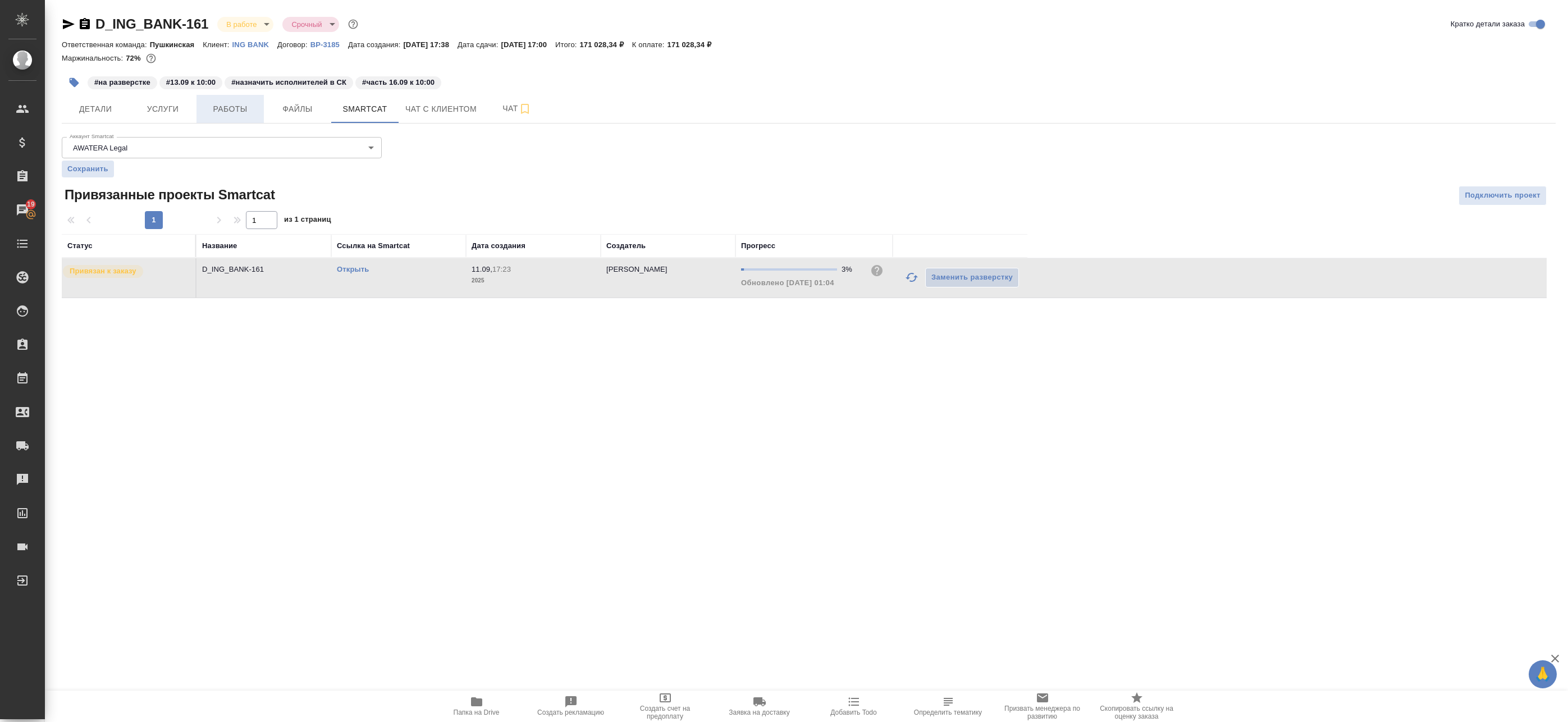
click at [219, 109] on span "Работы" at bounding box center [230, 110] width 54 height 14
